Goal: Task Accomplishment & Management: Complete application form

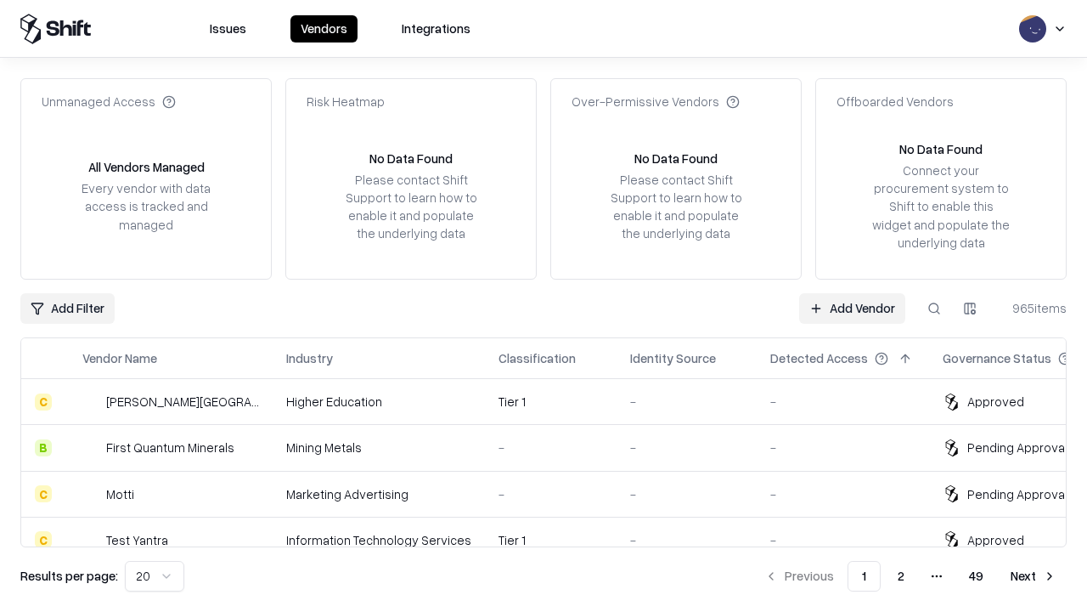
click at [852, 308] on link "Add Vendor" at bounding box center [852, 308] width 106 height 31
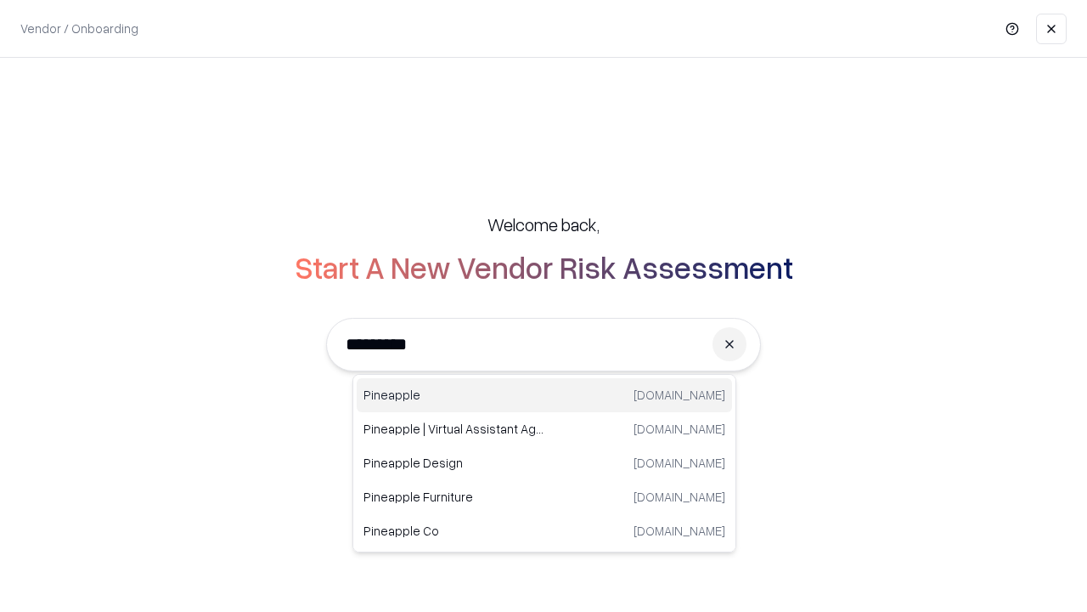
click at [545, 395] on div "Pineapple [DOMAIN_NAME]" at bounding box center [545, 395] width 376 height 34
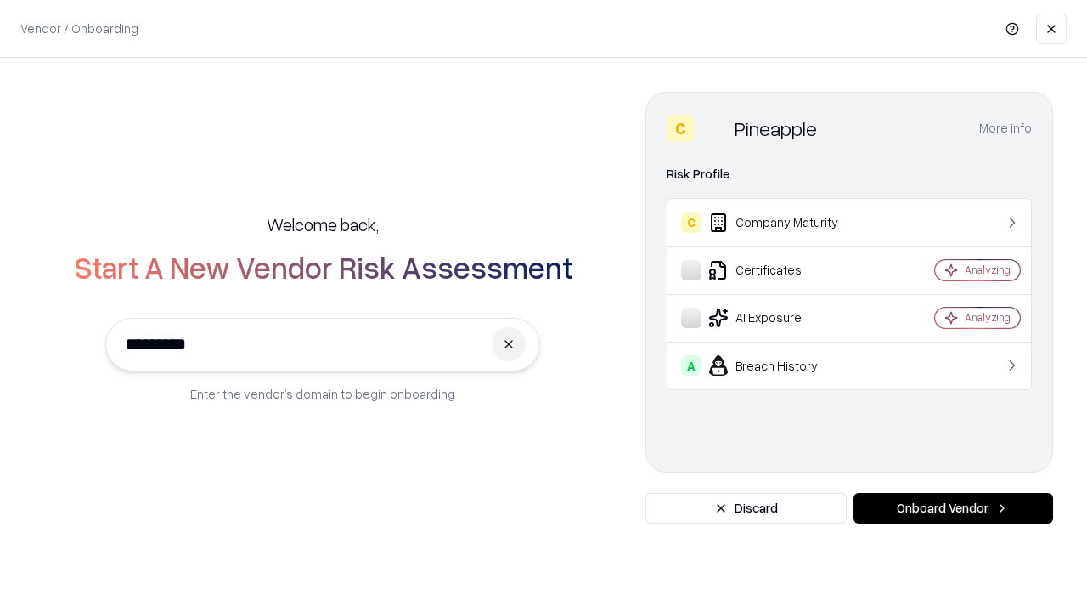
type input "*********"
click at [953, 508] on button "Onboard Vendor" at bounding box center [954, 508] width 200 height 31
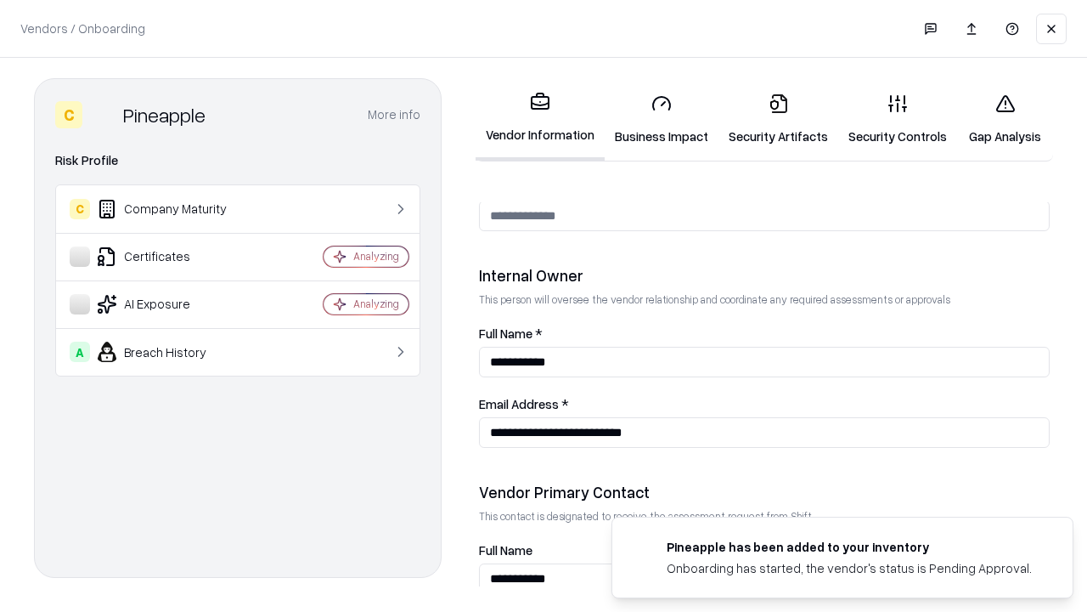
scroll to position [880, 0]
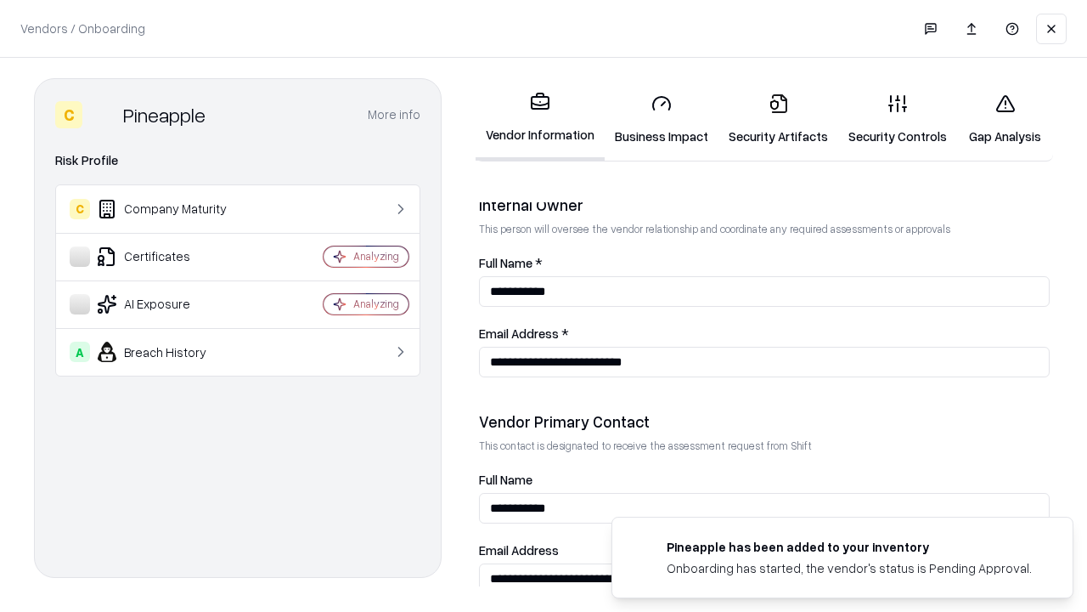
click at [662, 119] on link "Business Impact" at bounding box center [662, 119] width 114 height 79
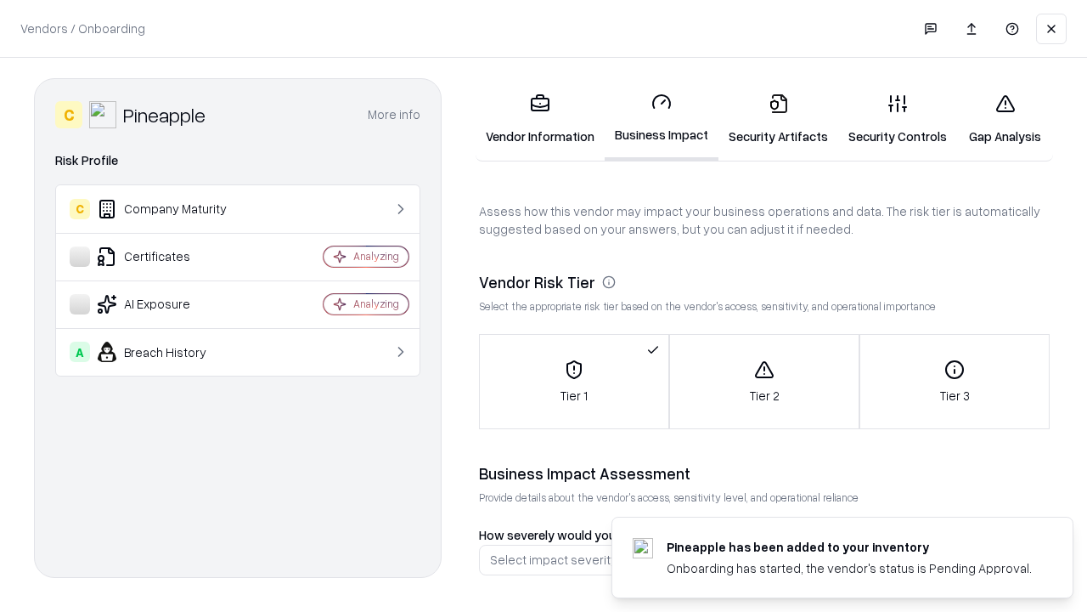
click at [1005, 119] on link "Gap Analysis" at bounding box center [1006, 119] width 96 height 79
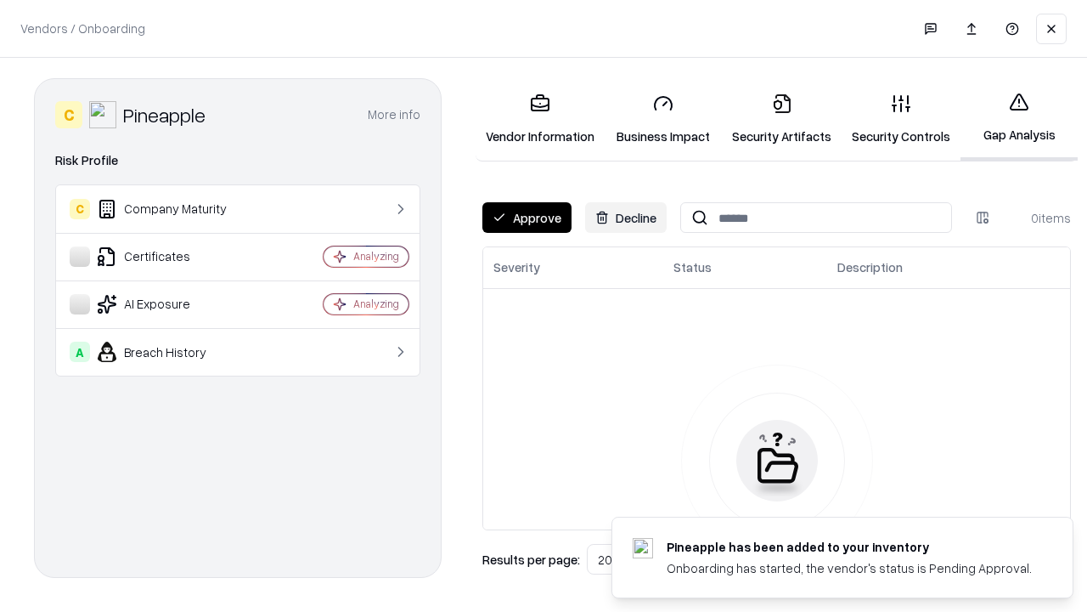
click at [527, 217] on button "Approve" at bounding box center [527, 217] width 89 height 31
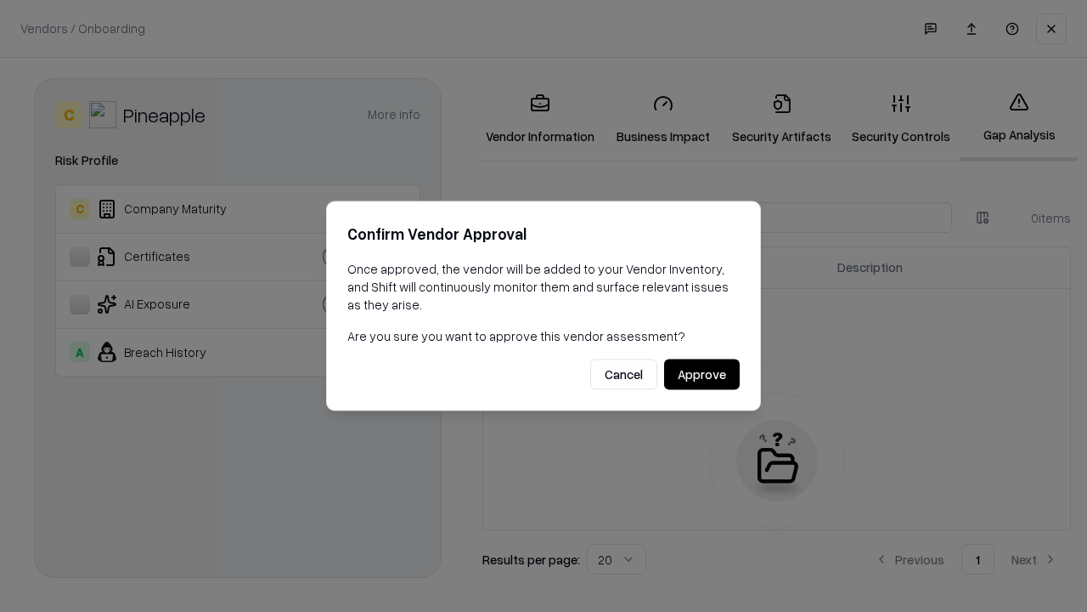
click at [702, 374] on button "Approve" at bounding box center [702, 374] width 76 height 31
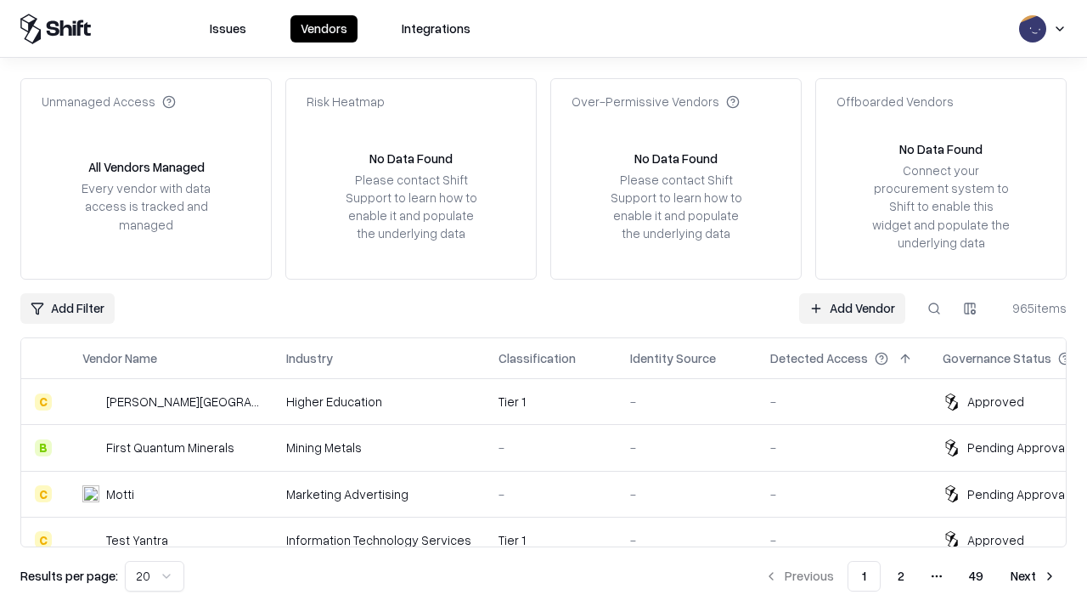
type input "*********"
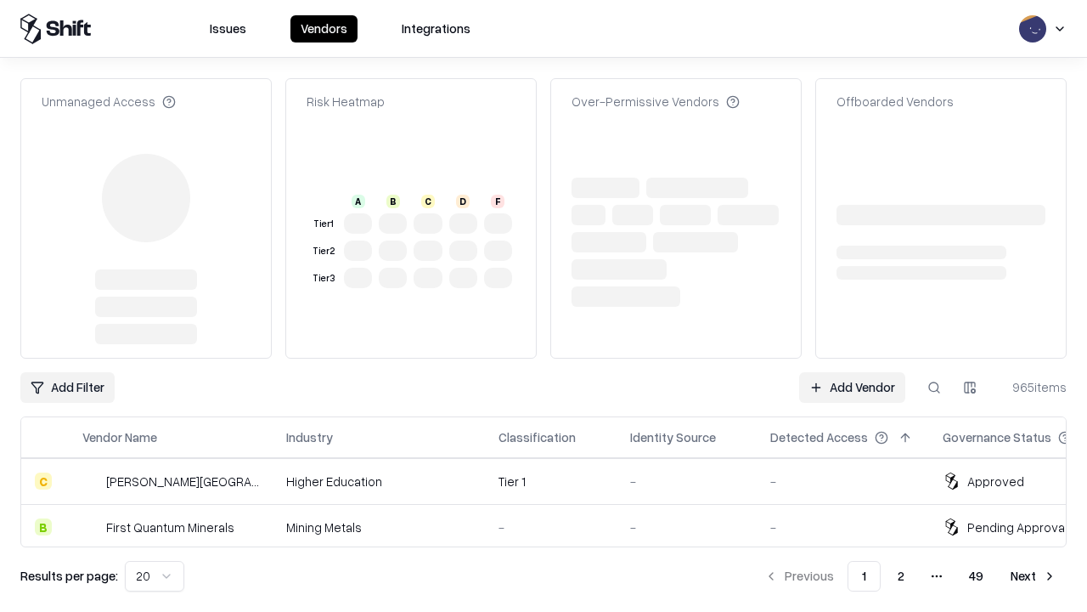
click at [852, 372] on link "Add Vendor" at bounding box center [852, 387] width 106 height 31
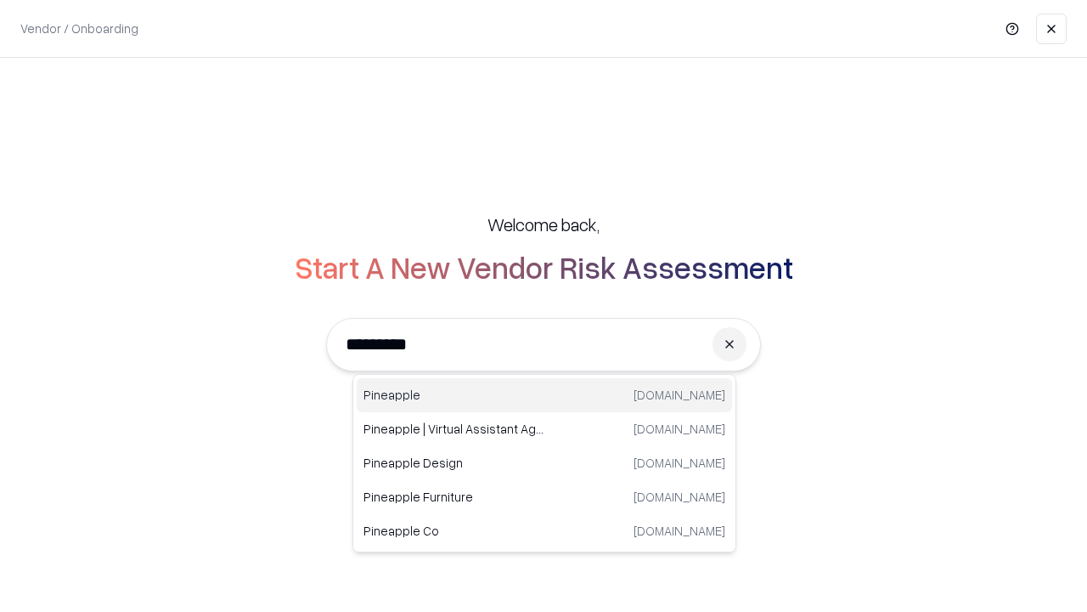
click at [545, 395] on div "Pineapple [DOMAIN_NAME]" at bounding box center [545, 395] width 376 height 34
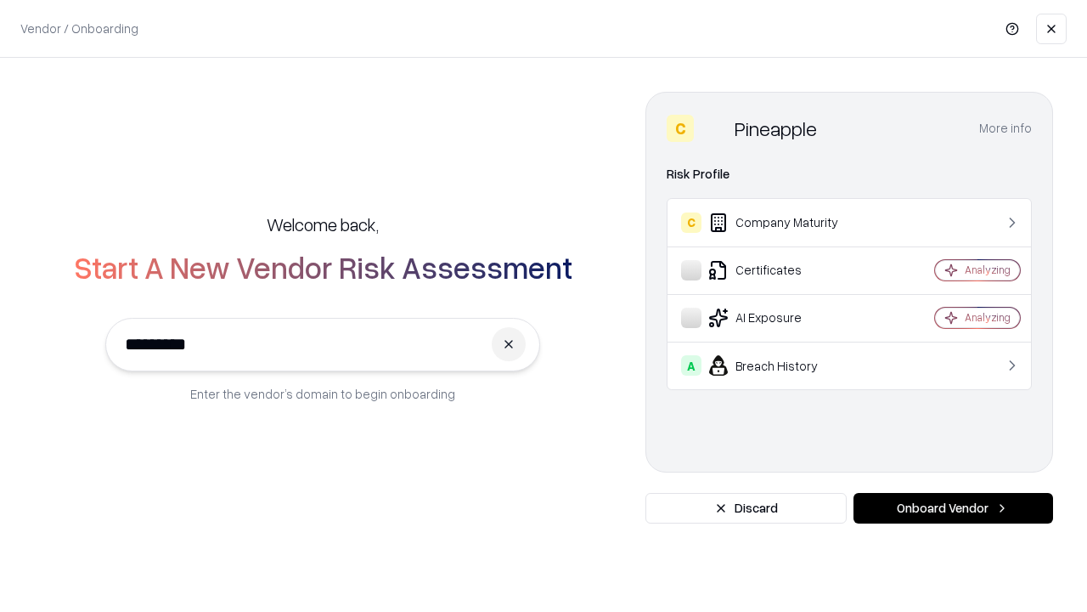
type input "*********"
click at [953, 508] on button "Onboard Vendor" at bounding box center [954, 508] width 200 height 31
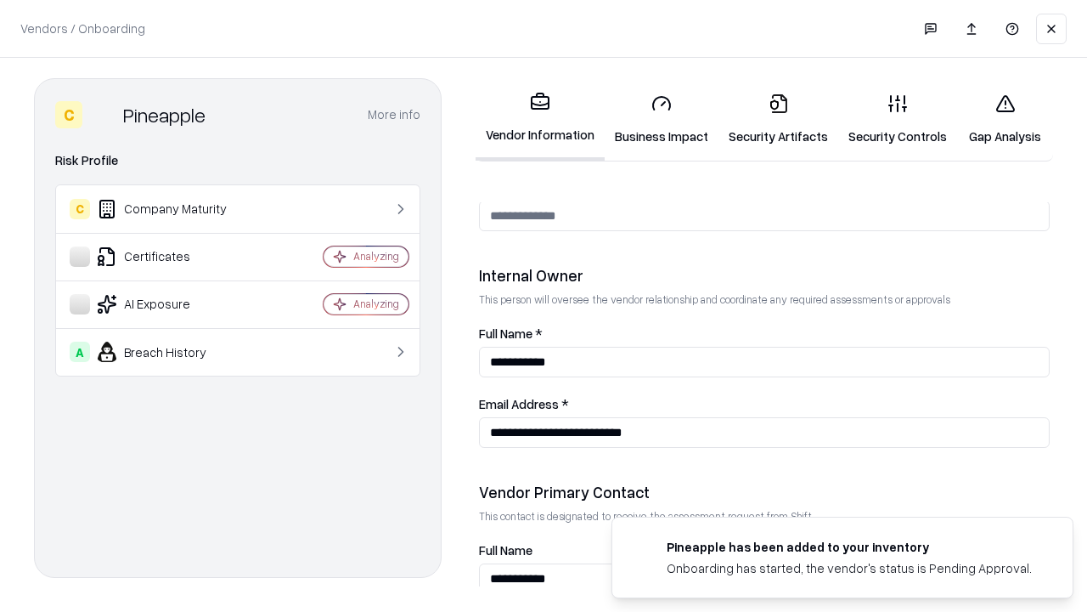
scroll to position [880, 0]
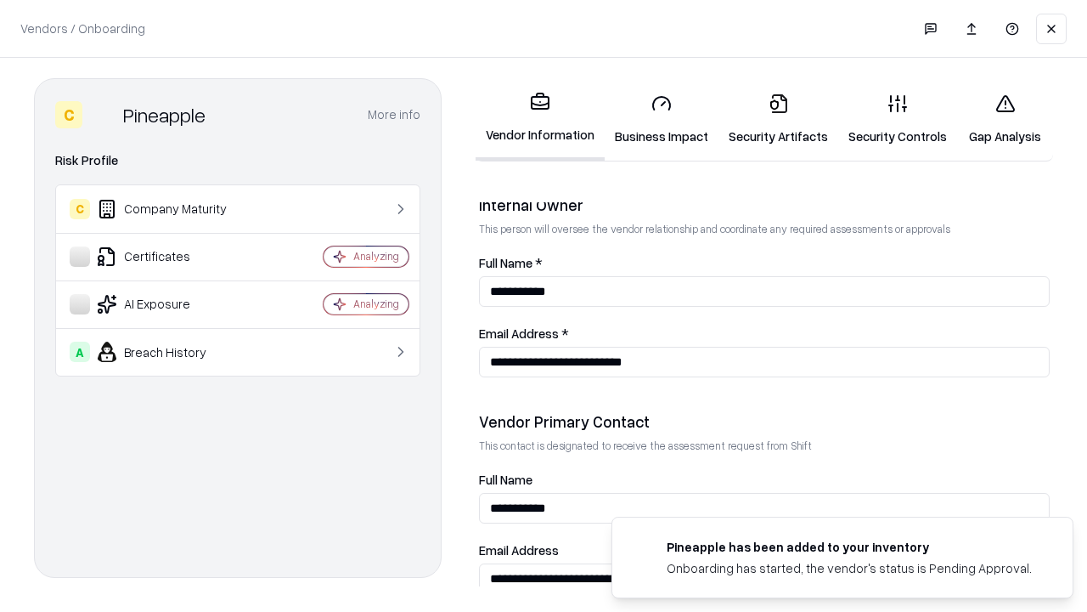
click at [1005, 119] on link "Gap Analysis" at bounding box center [1006, 119] width 96 height 79
